Goal: Task Accomplishment & Management: Use online tool/utility

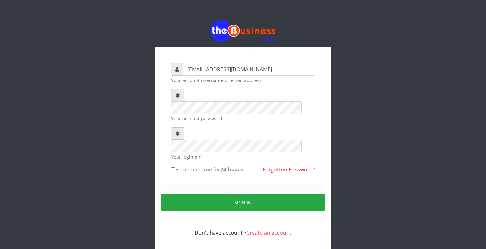
click at [172, 167] on input "Remember me for 24 hours" at bounding box center [173, 169] width 4 height 4
checkbox input "true"
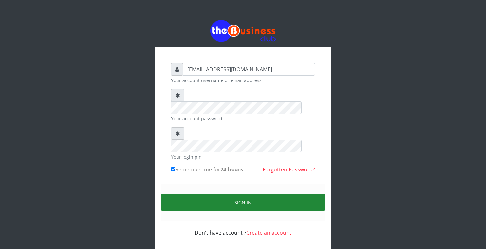
click at [176, 194] on button "Sign in" at bounding box center [243, 202] width 164 height 17
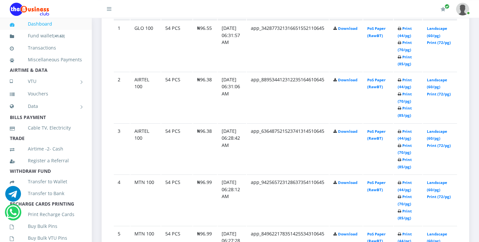
scroll to position [382, 0]
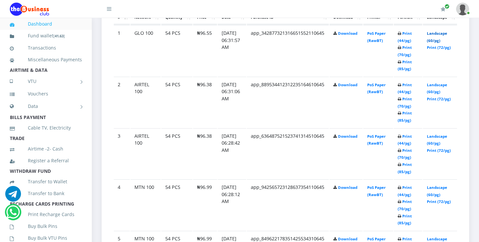
click at [445, 34] on link "Landscape (60/pg)" at bounding box center [436, 37] width 20 height 12
click at [436, 86] on link "Landscape (60/pg)" at bounding box center [436, 88] width 20 height 12
click at [443, 135] on link "Landscape (60/pg)" at bounding box center [436, 140] width 20 height 12
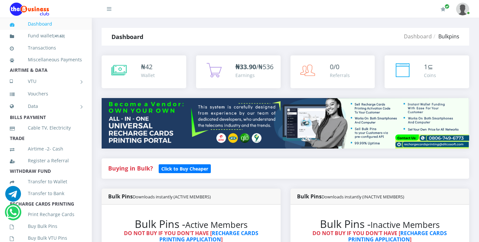
scroll to position [382, 0]
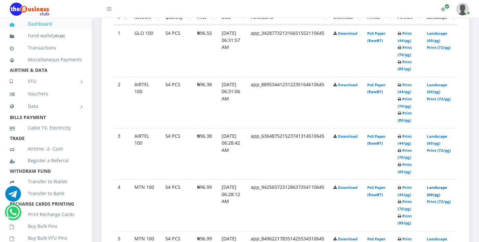
click at [438, 186] on link "Landscape (60/pg)" at bounding box center [436, 191] width 20 height 12
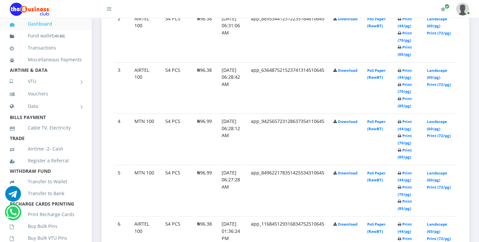
scroll to position [451, 0]
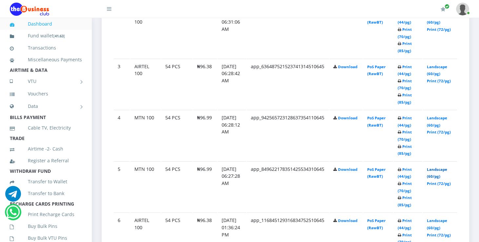
click at [445, 167] on link "Landscape (60/pg)" at bounding box center [436, 173] width 20 height 12
